Goal: Task Accomplishment & Management: Use online tool/utility

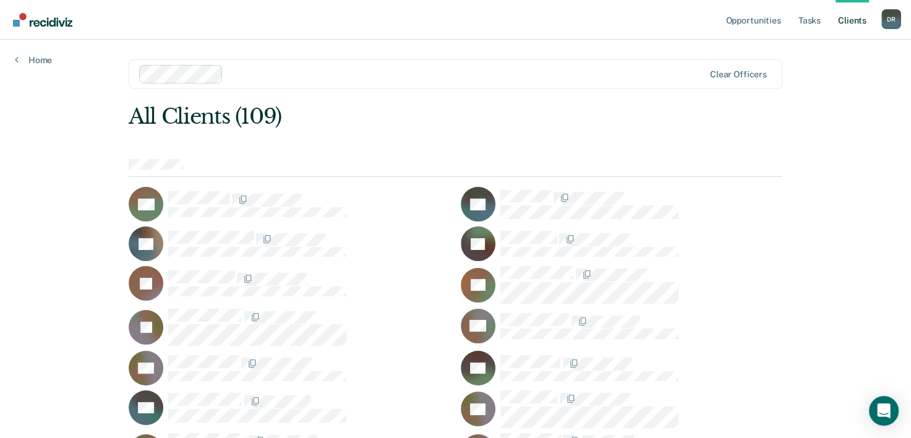
click at [221, 125] on div "All Clients (109)" at bounding box center [390, 116] width 522 height 25
click at [35, 62] on link "Home" at bounding box center [33, 59] width 37 height 11
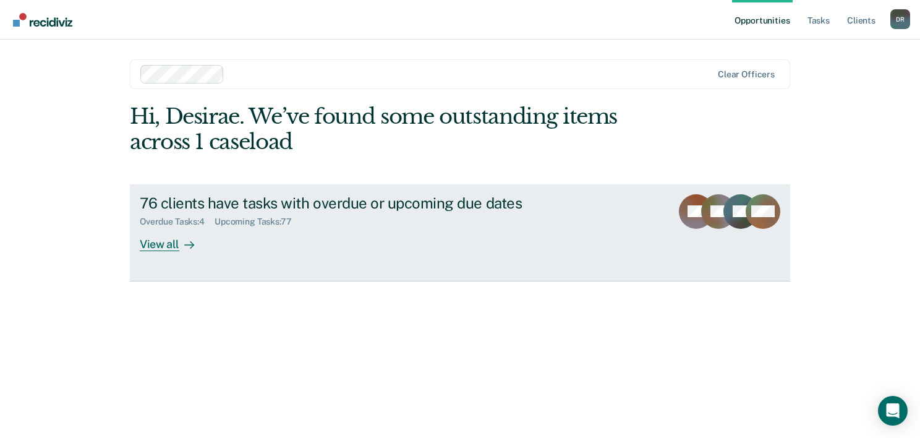
click at [202, 240] on div "View all" at bounding box center [174, 239] width 69 height 24
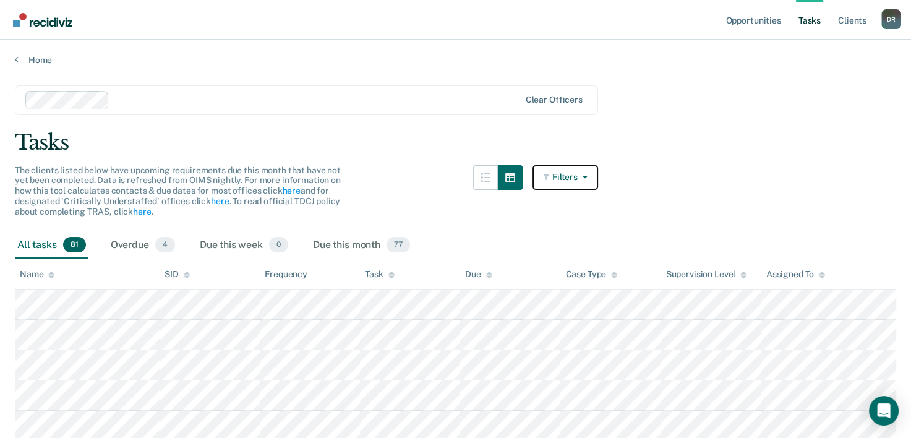
click at [547, 173] on button "Filters" at bounding box center [565, 177] width 66 height 25
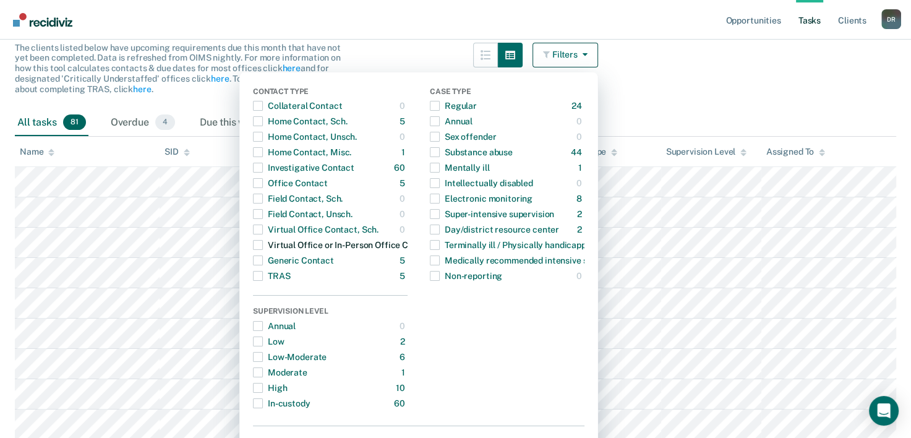
scroll to position [124, 0]
click at [263, 185] on span "button" at bounding box center [258, 182] width 10 height 10
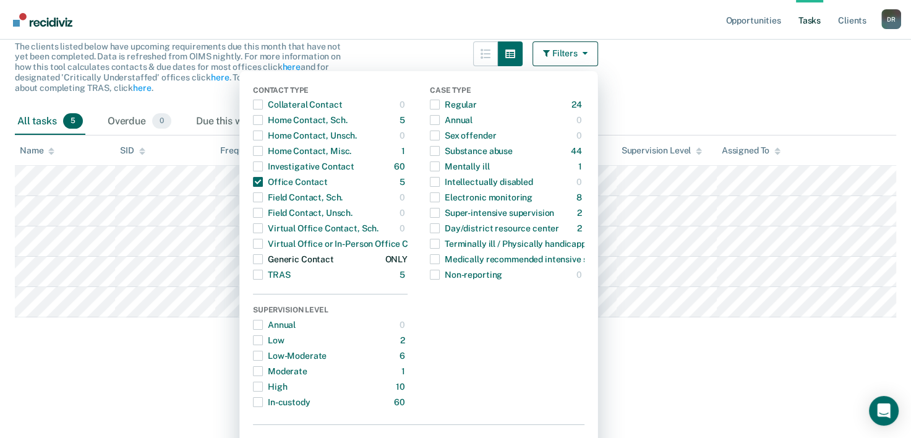
click at [263, 260] on span "button" at bounding box center [258, 259] width 10 height 10
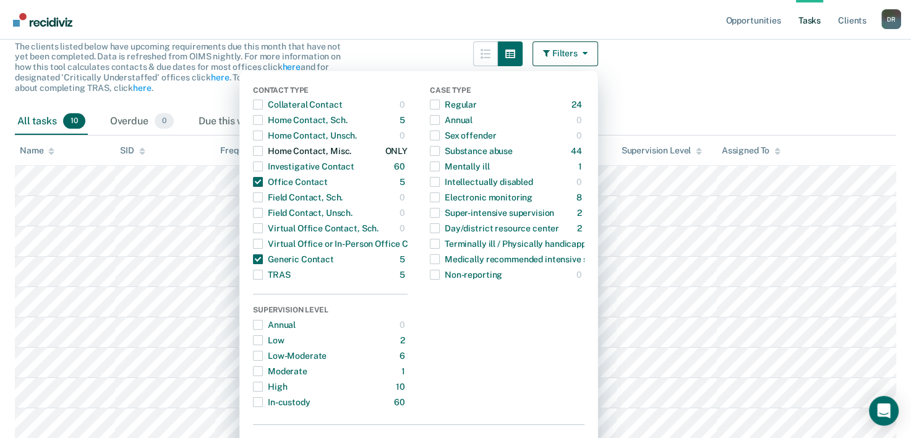
click at [263, 156] on div "button" at bounding box center [258, 151] width 10 height 20
click at [262, 124] on span "button" at bounding box center [258, 120] width 10 height 10
click at [263, 136] on span "button" at bounding box center [258, 135] width 10 height 10
click at [262, 136] on span "button" at bounding box center [258, 135] width 10 height 10
click at [263, 169] on span "button" at bounding box center [258, 166] width 10 height 10
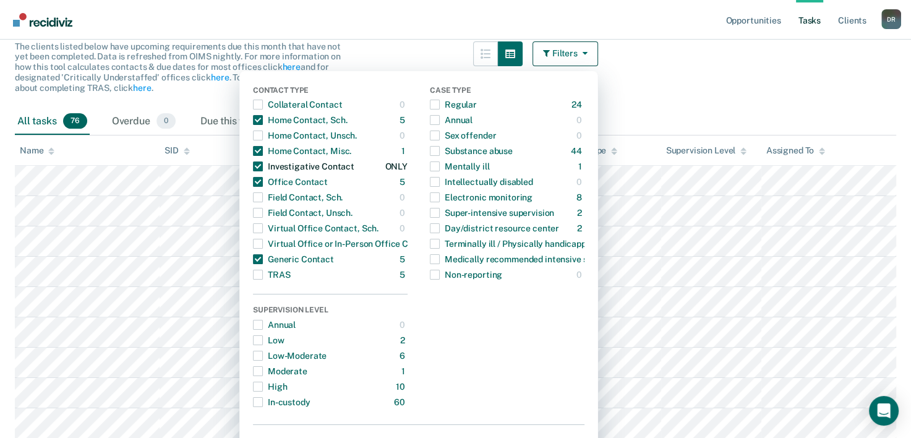
click at [263, 163] on span "button" at bounding box center [258, 166] width 10 height 10
click at [263, 199] on span "button" at bounding box center [258, 197] width 10 height 10
drag, startPoint x: 267, startPoint y: 198, endPoint x: 267, endPoint y: 208, distance: 9.9
click at [263, 198] on span "button" at bounding box center [258, 197] width 10 height 10
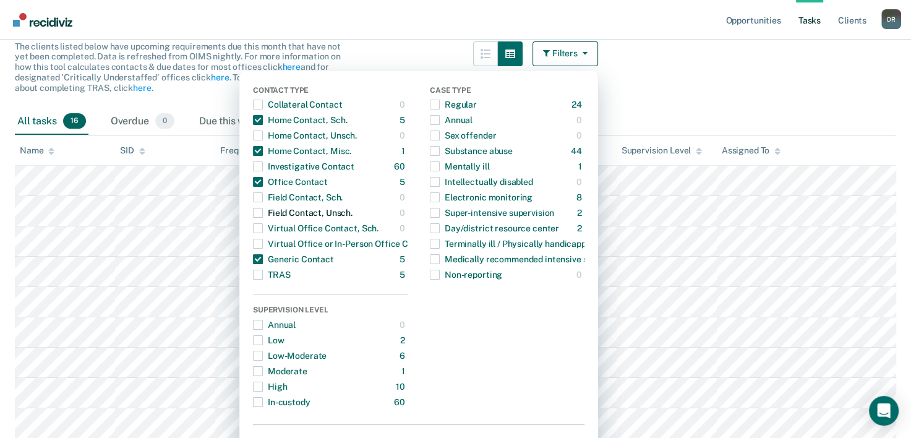
click at [263, 214] on span "button" at bounding box center [258, 213] width 10 height 10
click at [263, 228] on span "button" at bounding box center [258, 228] width 10 height 10
click at [263, 244] on span "button" at bounding box center [258, 244] width 10 height 10
click at [263, 243] on span "button" at bounding box center [258, 244] width 10 height 10
click at [262, 232] on span "button" at bounding box center [258, 228] width 10 height 10
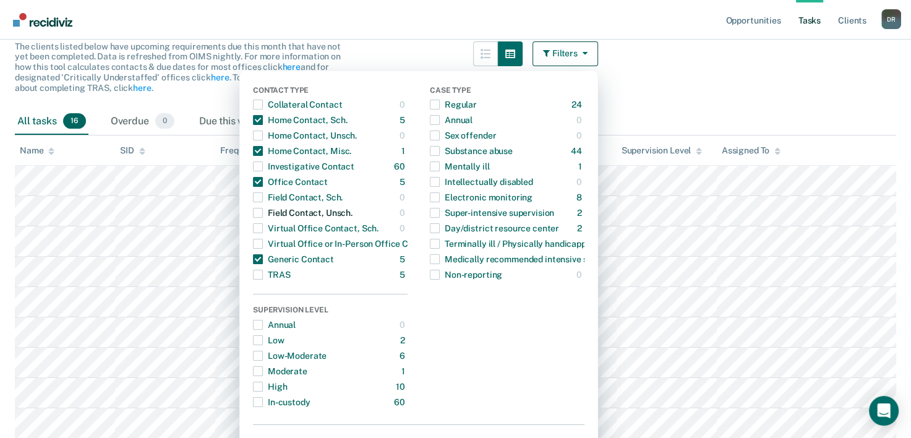
click at [263, 217] on span "button" at bounding box center [258, 213] width 10 height 10
click at [263, 202] on span "button" at bounding box center [258, 197] width 10 height 10
click at [662, 75] on main "Clear officers Tasks The clients listed below have upcoming requirements due th…" at bounding box center [455, 319] width 911 height 754
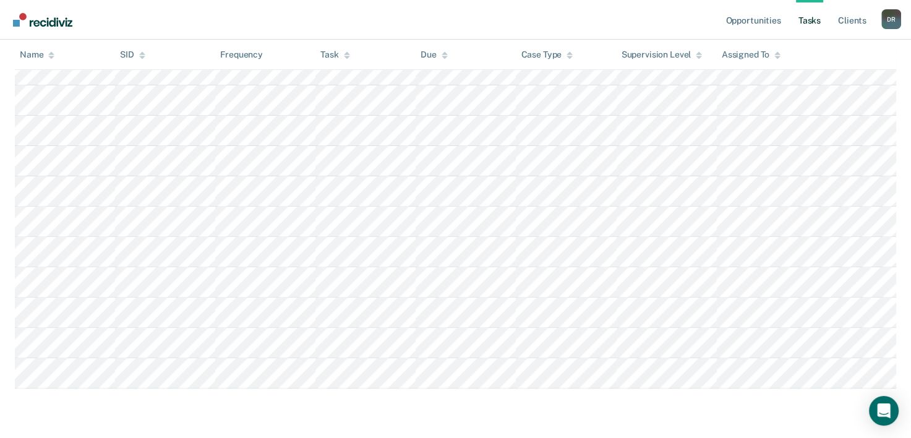
scroll to position [169, 0]
